Goal: Task Accomplishment & Management: Manage account settings

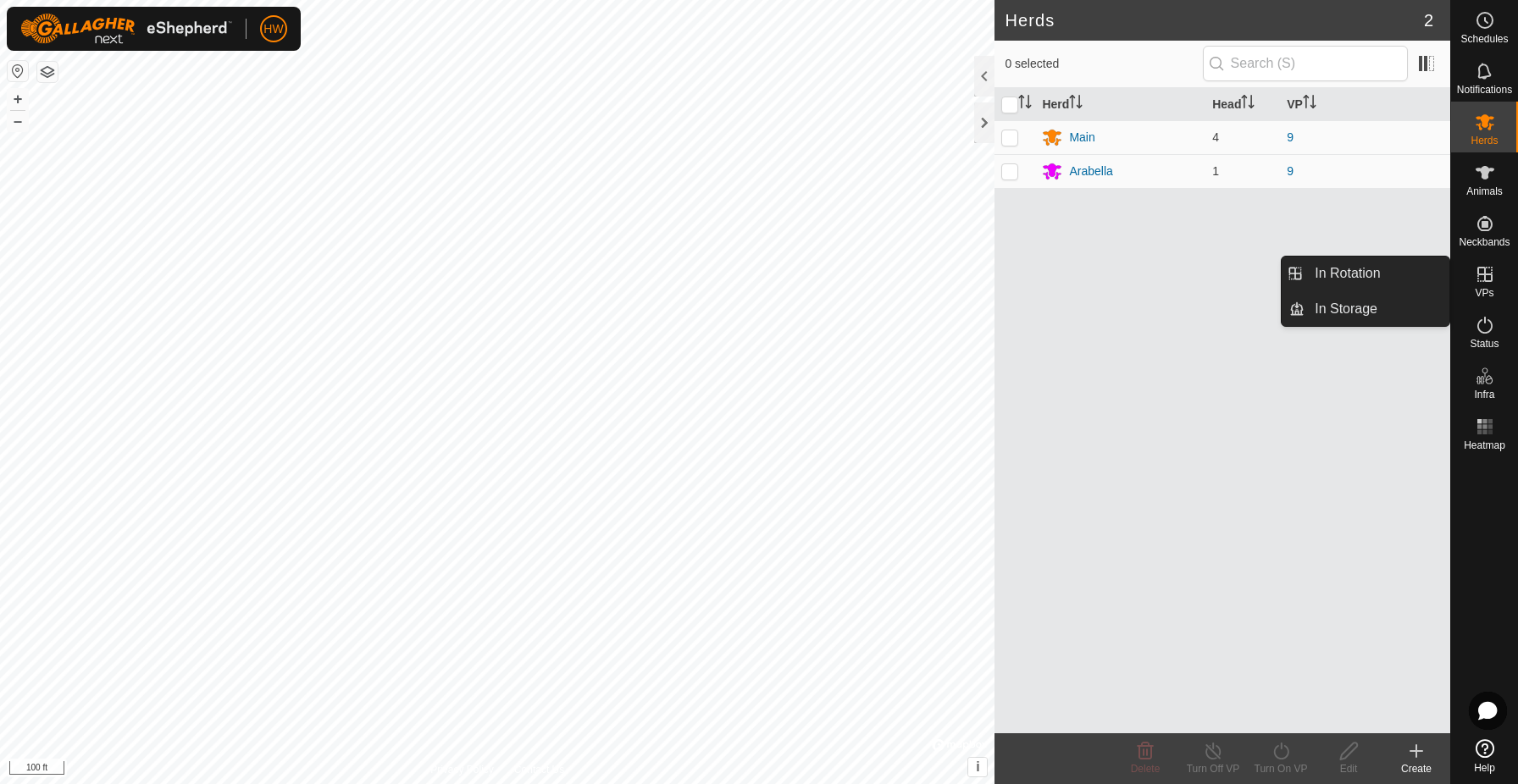
click at [1487, 277] on icon at bounding box center [1485, 274] width 21 height 21
click at [1487, 279] on icon at bounding box center [1485, 274] width 21 height 21
click at [1490, 282] on icon at bounding box center [1485, 274] width 16 height 16
click at [1489, 278] on icon at bounding box center [1485, 274] width 21 height 21
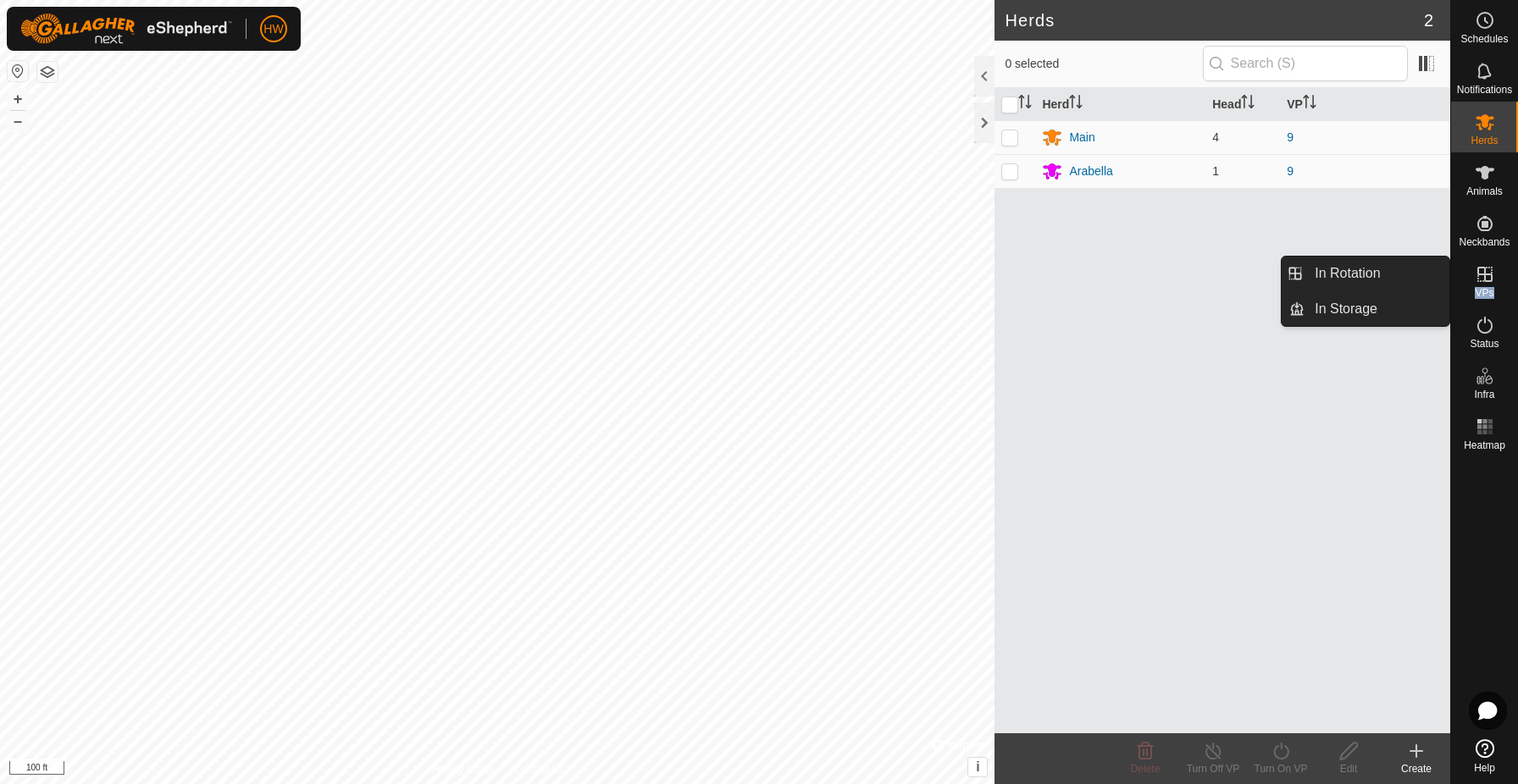
click at [1489, 278] on icon at bounding box center [1485, 274] width 21 height 21
click at [1483, 286] on es-virtualpaddocks-svg-icon at bounding box center [1484, 273] width 30 height 27
click at [1418, 273] on link "In Rotation" at bounding box center [1377, 273] width 145 height 34
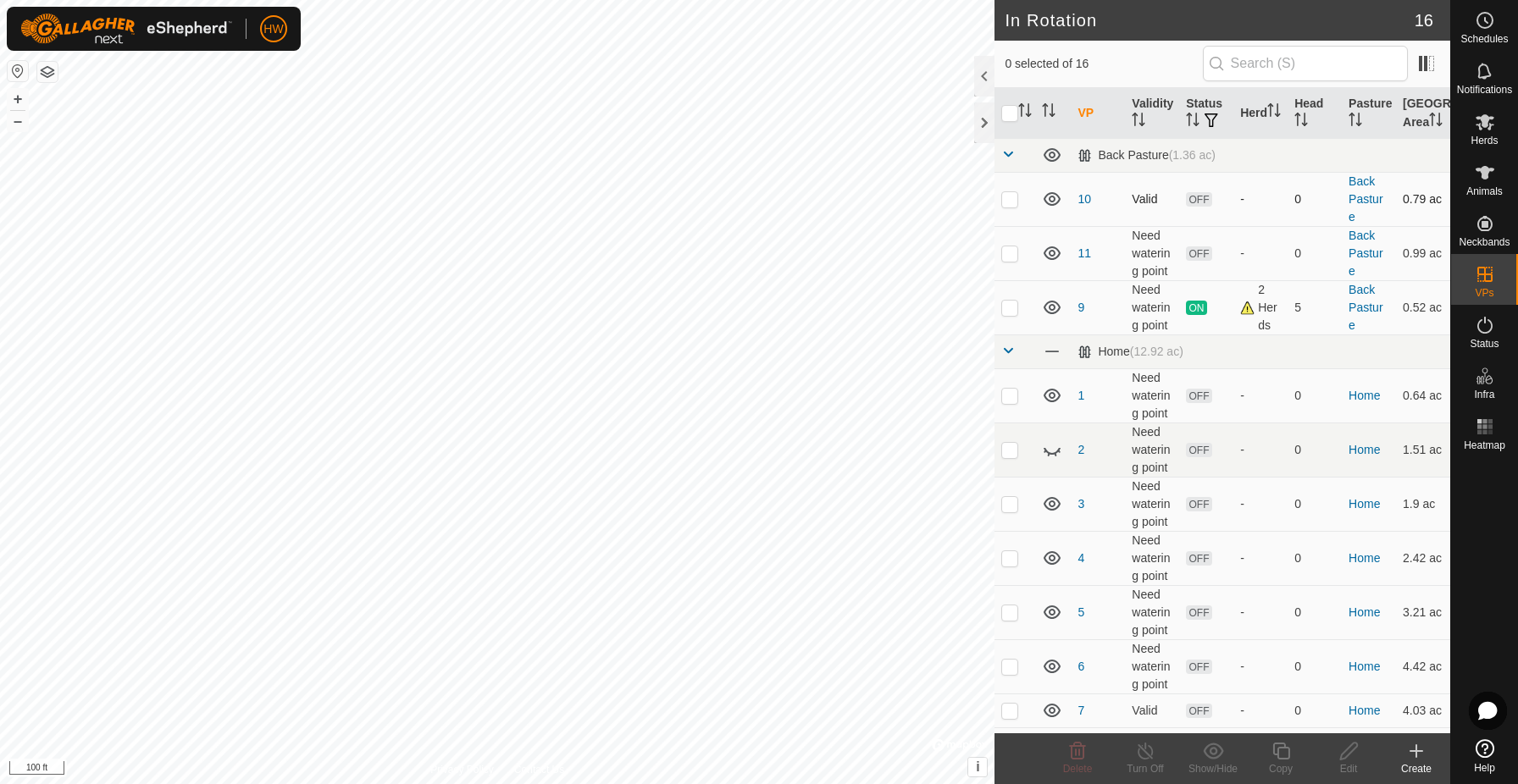
click at [1057, 209] on icon at bounding box center [1053, 199] width 21 height 21
click at [1057, 204] on icon at bounding box center [1052, 201] width 17 height 7
click at [1011, 206] on p-checkbox at bounding box center [1010, 199] width 17 height 14
checkbox input "true"
click at [1351, 758] on icon at bounding box center [1349, 751] width 22 height 21
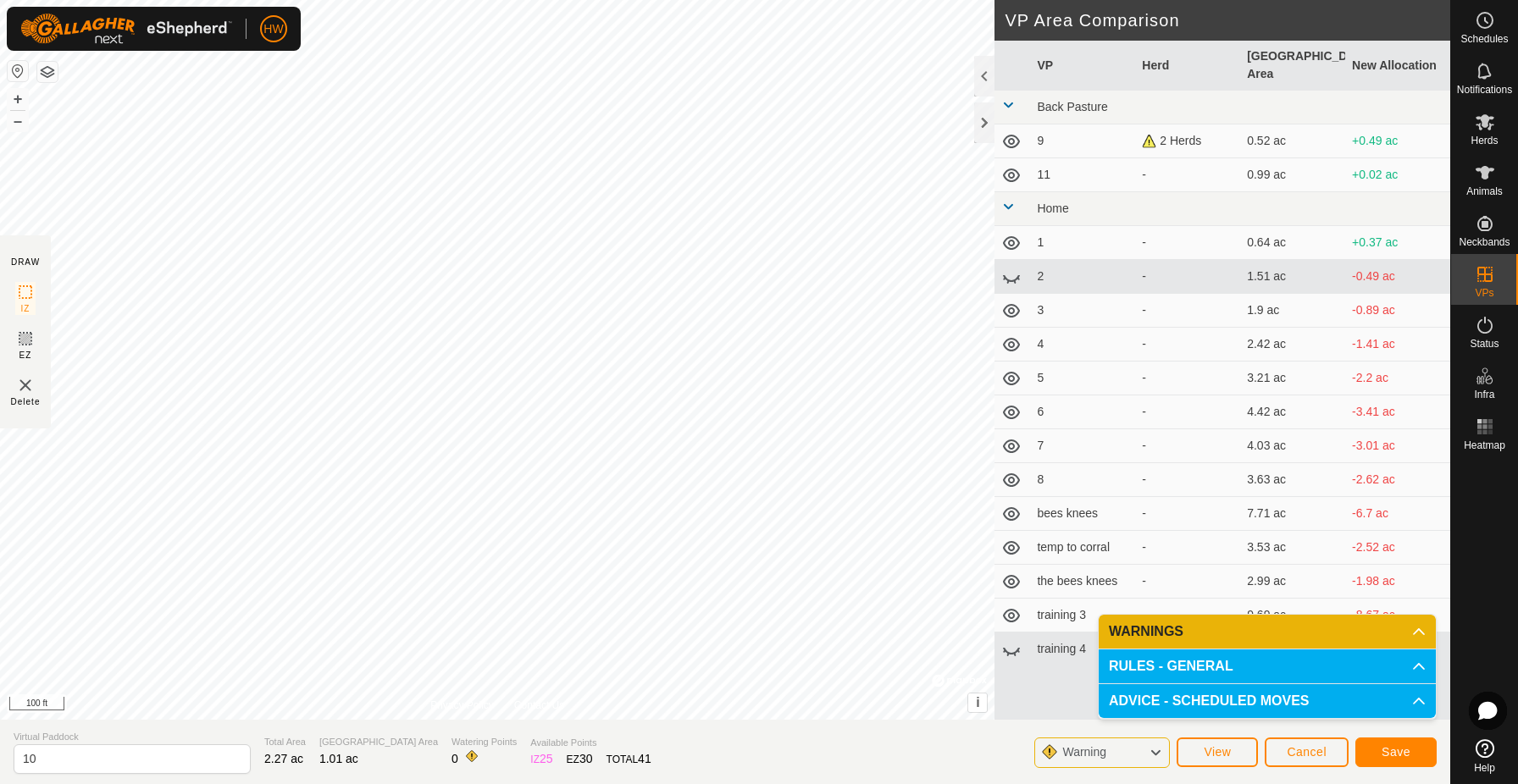
click at [1372, 747] on button "Save" at bounding box center [1396, 752] width 81 height 29
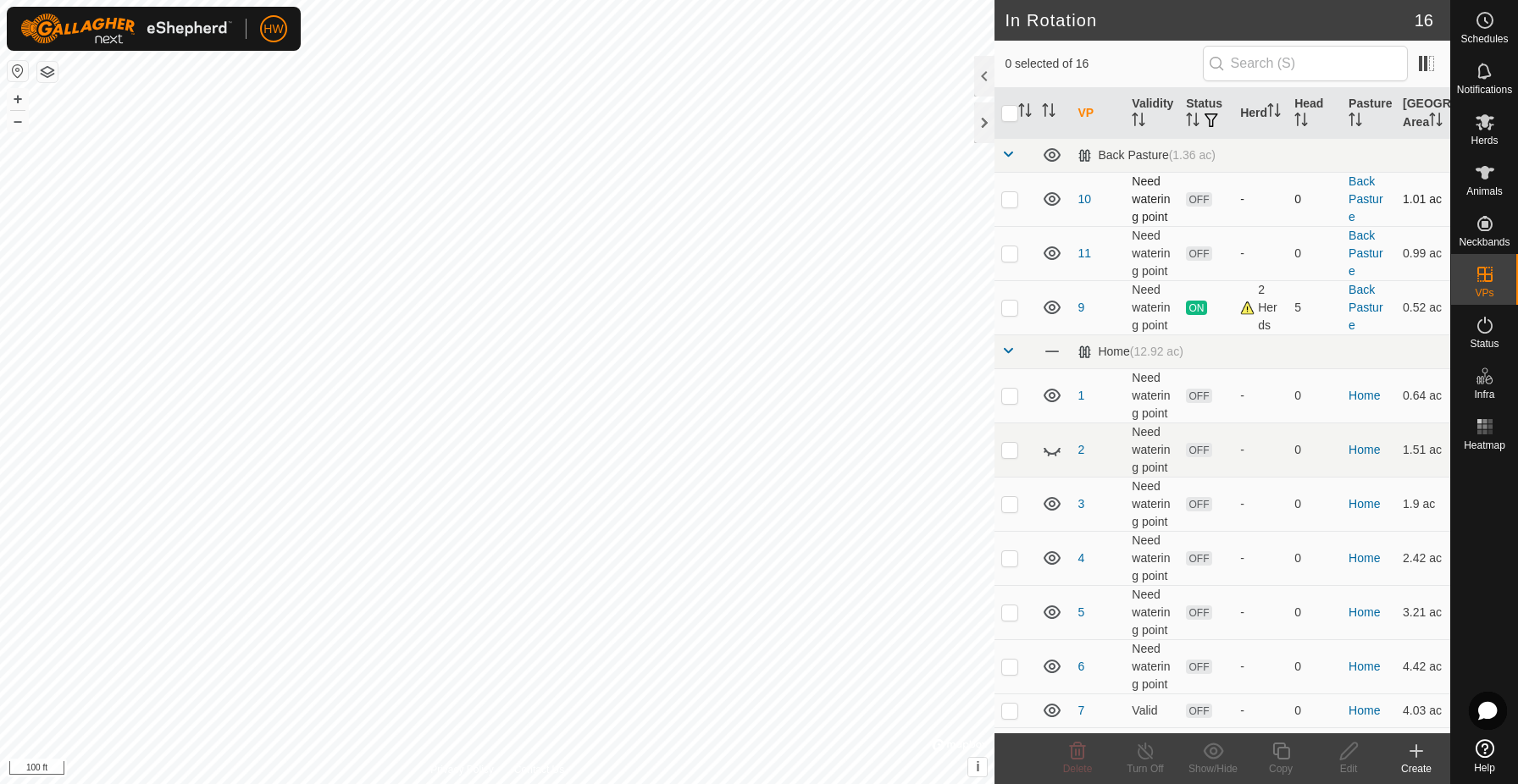
click at [1011, 206] on p-checkbox at bounding box center [1010, 199] width 17 height 14
checkbox input "true"
click at [1487, 185] on es-animals-svg-icon at bounding box center [1484, 172] width 30 height 27
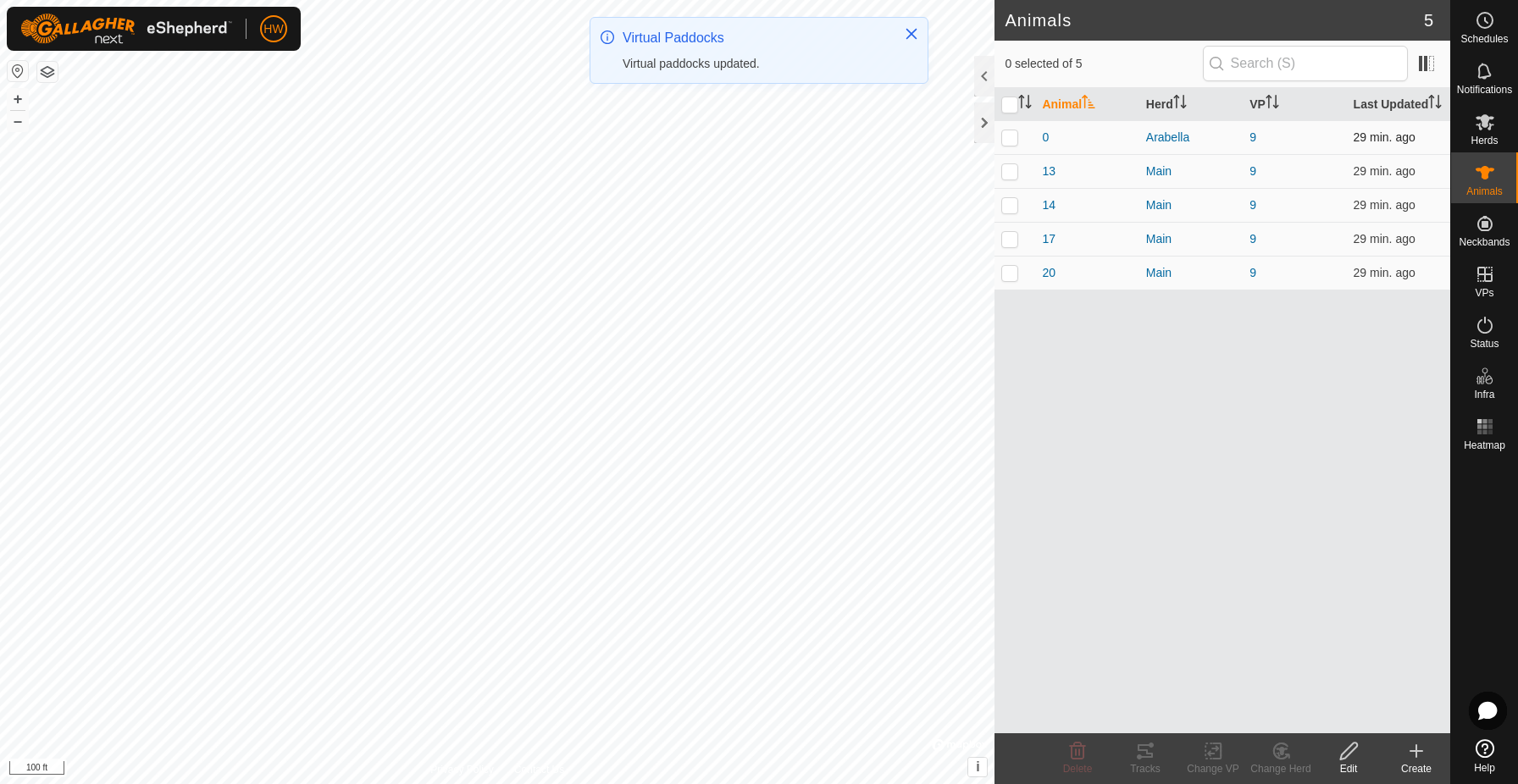
click at [1016, 144] on p-checkbox at bounding box center [1010, 137] width 17 height 14
checkbox input "true"
click at [1010, 178] on p-checkbox at bounding box center [1010, 171] width 17 height 14
checkbox input "true"
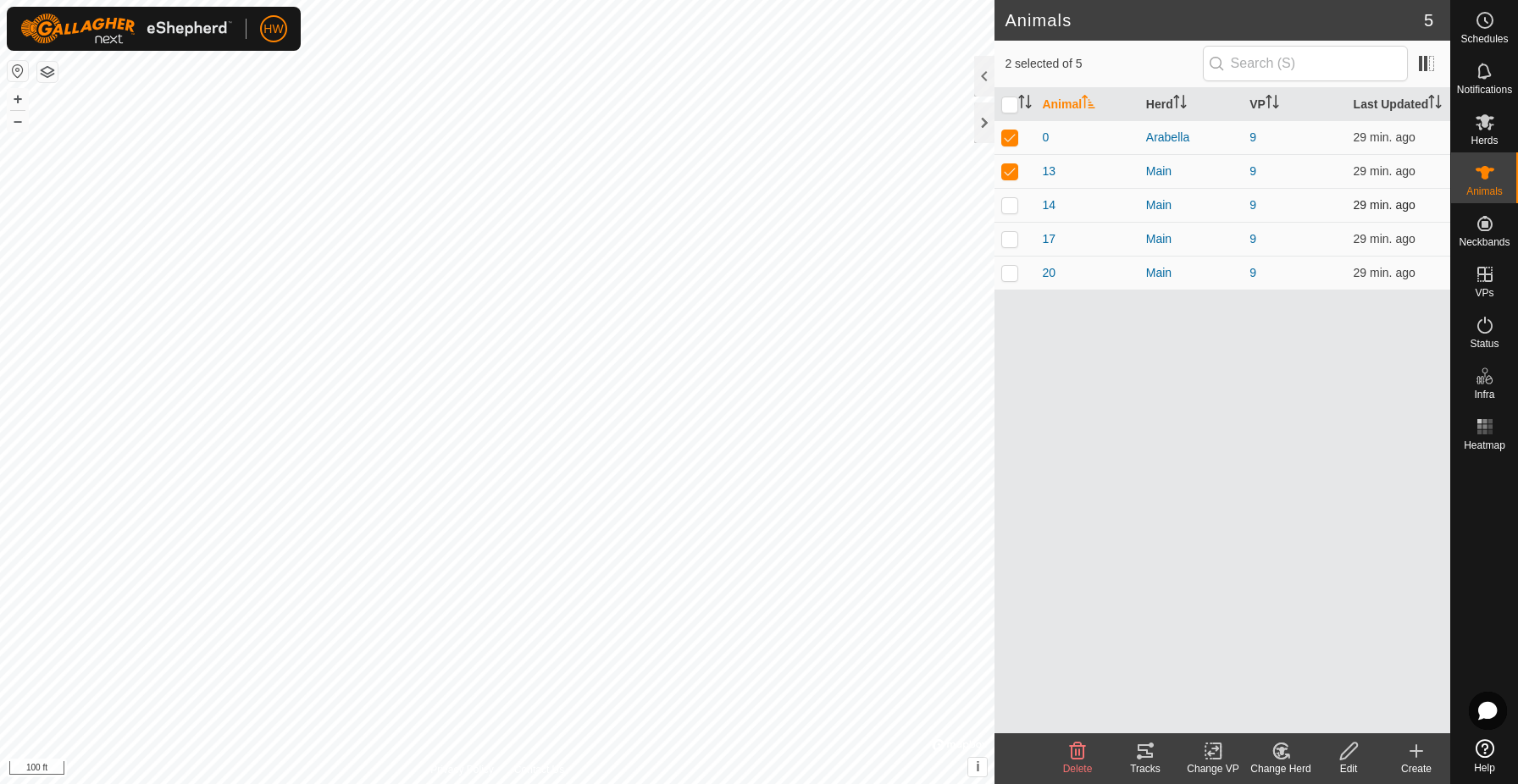
click at [1010, 211] on p-checkbox at bounding box center [1010, 205] width 17 height 14
checkbox input "true"
click at [1009, 246] on p-checkbox at bounding box center [1010, 239] width 17 height 14
checkbox input "true"
click at [1011, 279] on p-checkbox at bounding box center [1010, 273] width 17 height 14
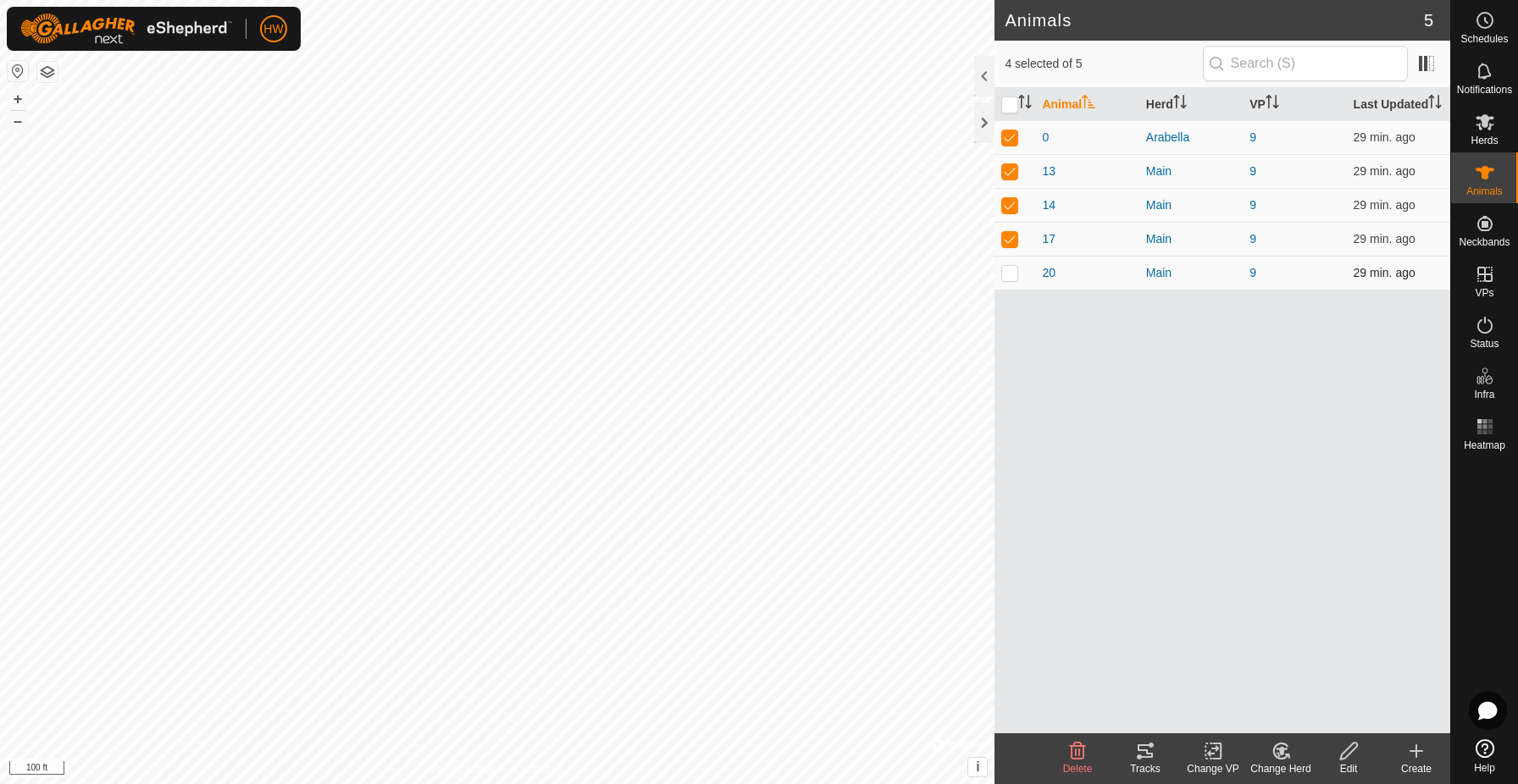
checkbox input "true"
click at [1212, 754] on icon at bounding box center [1213, 751] width 12 height 11
click at [1222, 679] on link "Choose VP..." at bounding box center [1264, 678] width 167 height 34
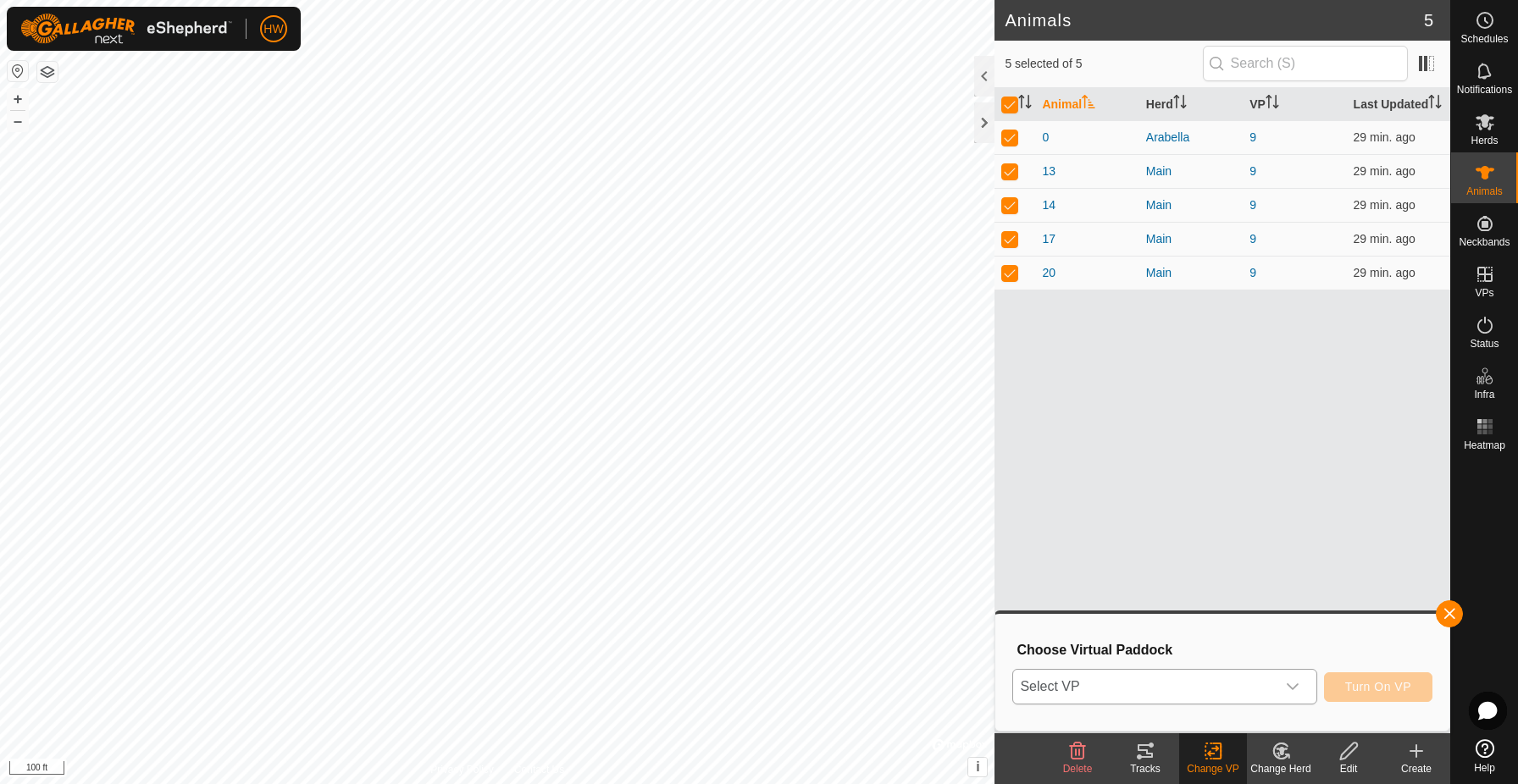
click at [1207, 683] on span "Select VP" at bounding box center [1143, 687] width 261 height 34
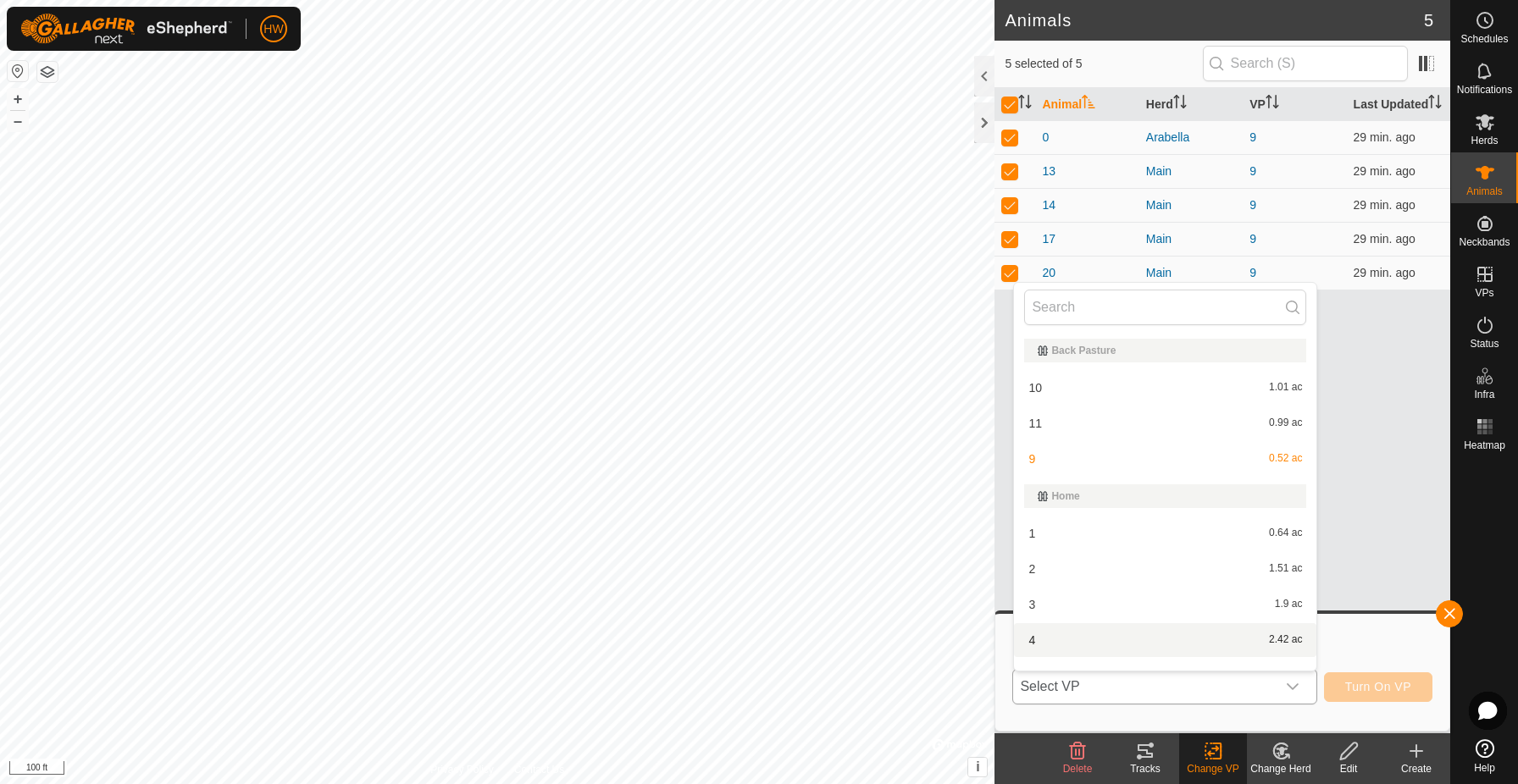
scroll to position [22, 0]
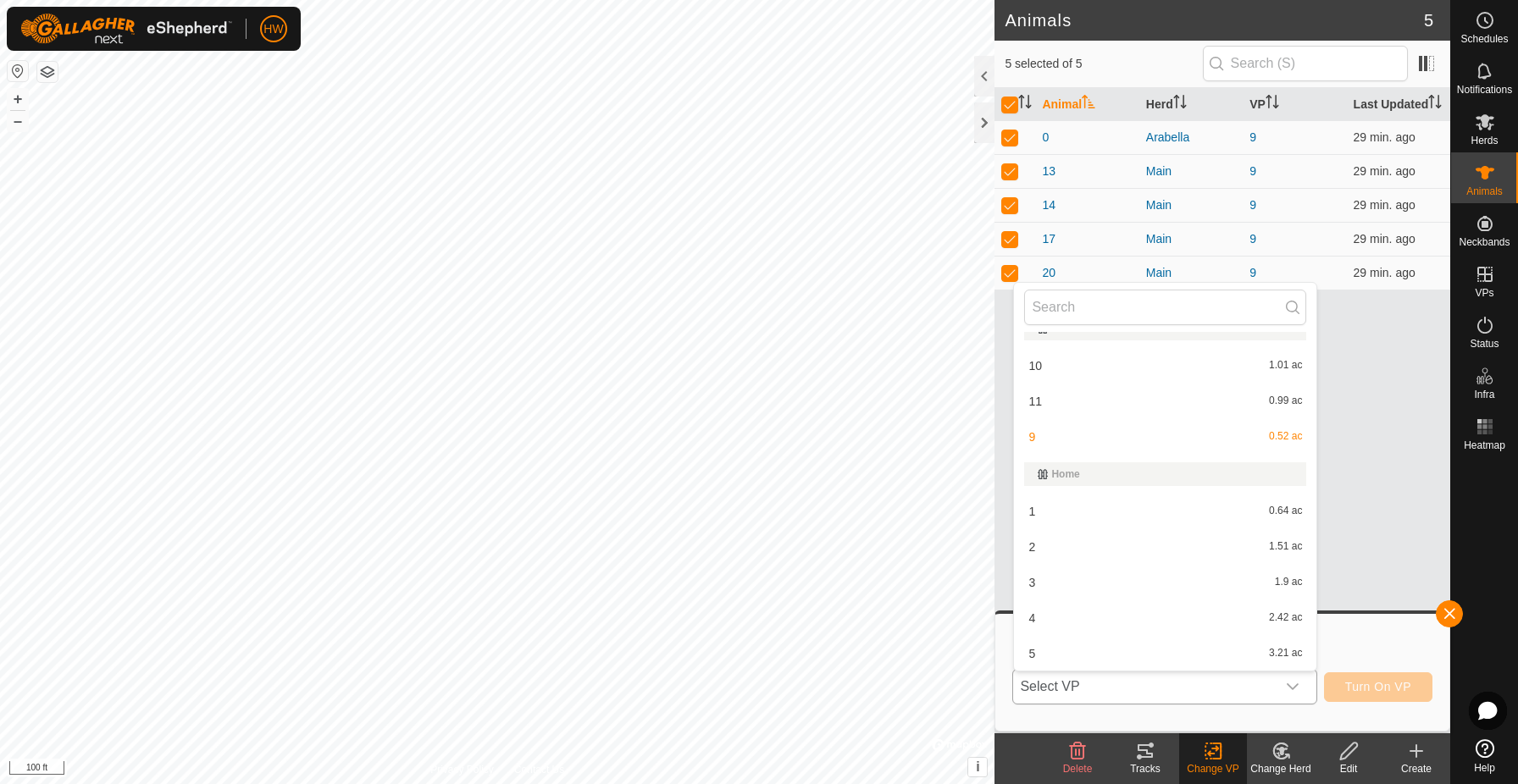
click at [1083, 360] on li "10 1.01 ac" at bounding box center [1165, 365] width 302 height 34
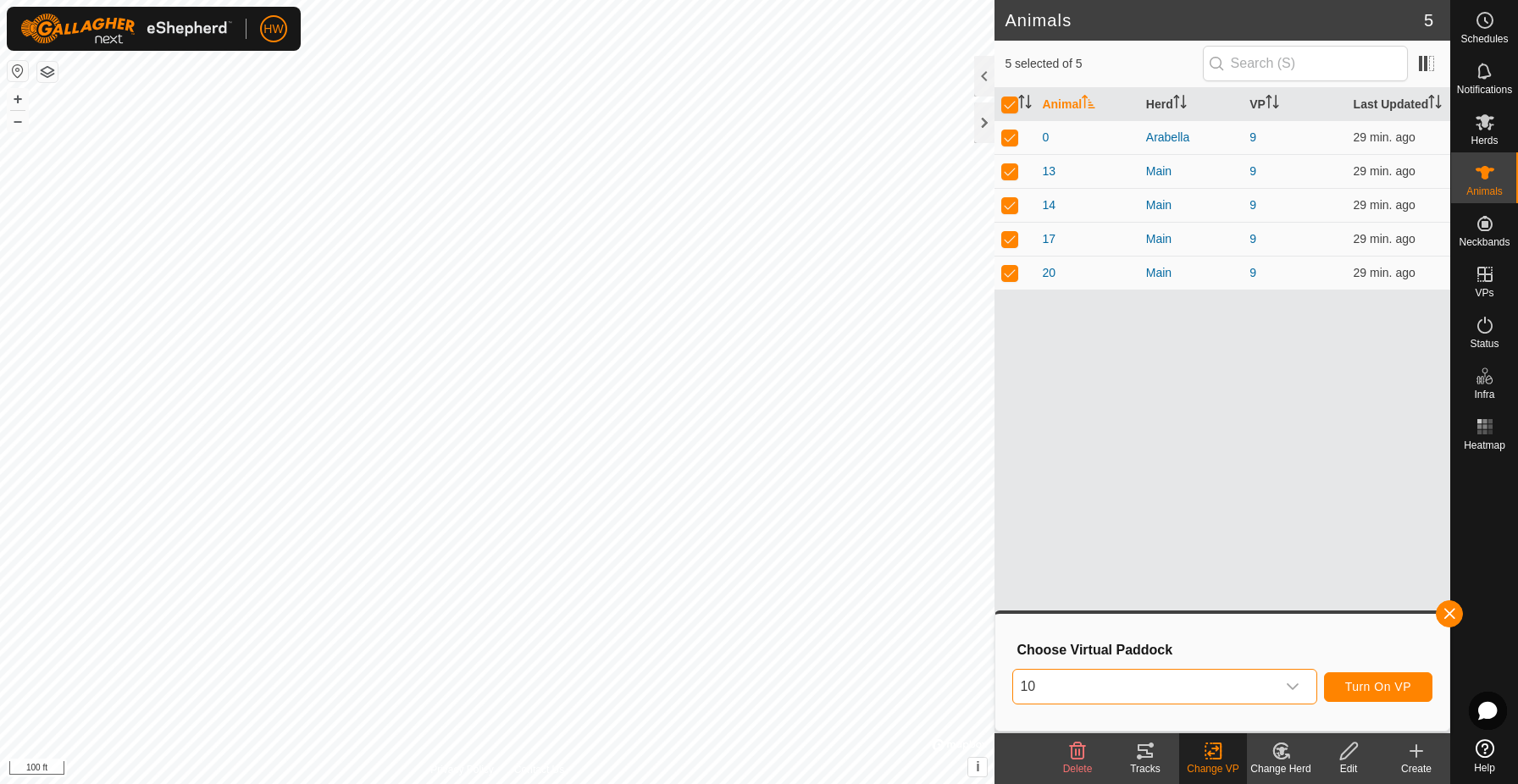
click at [1380, 693] on button "Turn On VP" at bounding box center [1378, 687] width 109 height 29
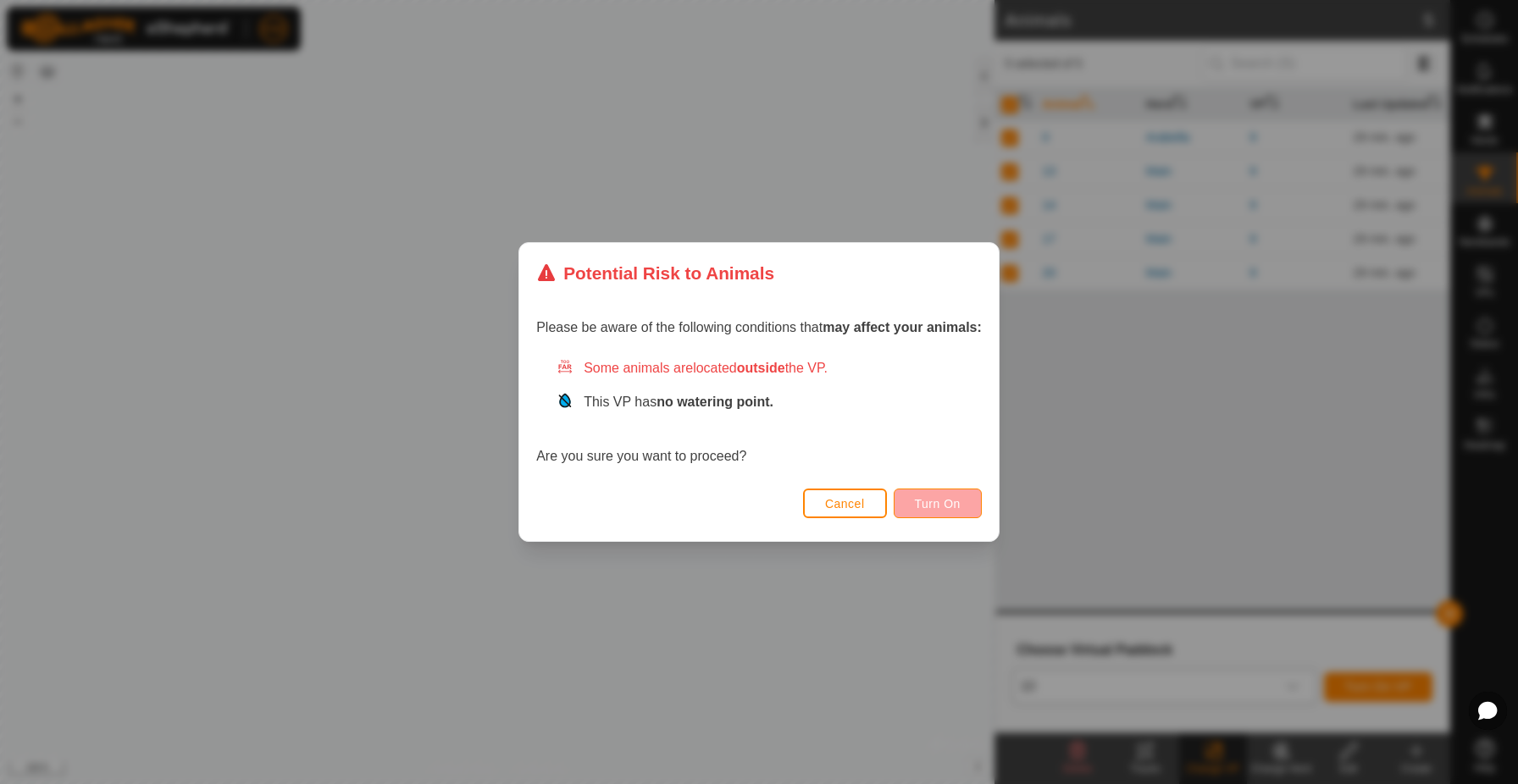
click at [918, 505] on span "Turn On" at bounding box center [937, 504] width 46 height 14
